Goal: Task Accomplishment & Management: Manage account settings

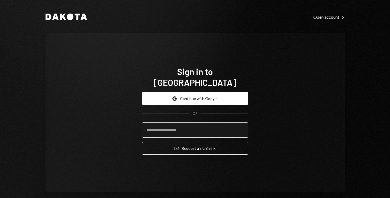
click at [218, 128] on input "email" at bounding box center [195, 129] width 106 height 15
type input "**********"
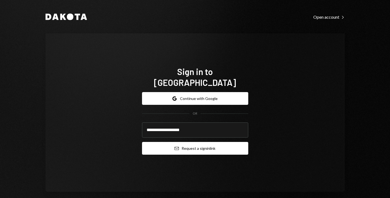
click at [192, 144] on button "Email Request a sign in link" at bounding box center [195, 148] width 106 height 13
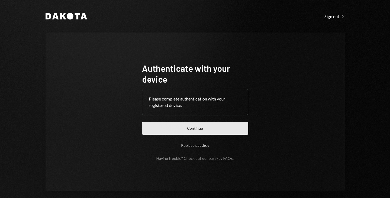
click at [162, 124] on button "Continue" at bounding box center [195, 128] width 106 height 13
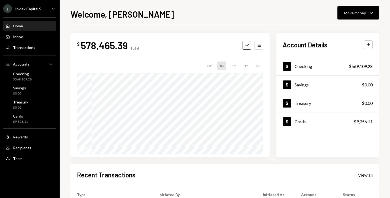
click at [48, 8] on div "I Inviex Capital S... Caret Down" at bounding box center [30, 8] width 60 height 9
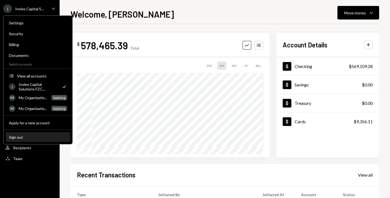
click at [16, 140] on button "Sign out" at bounding box center [38, 138] width 64 height 10
